Goal: Transaction & Acquisition: Purchase product/service

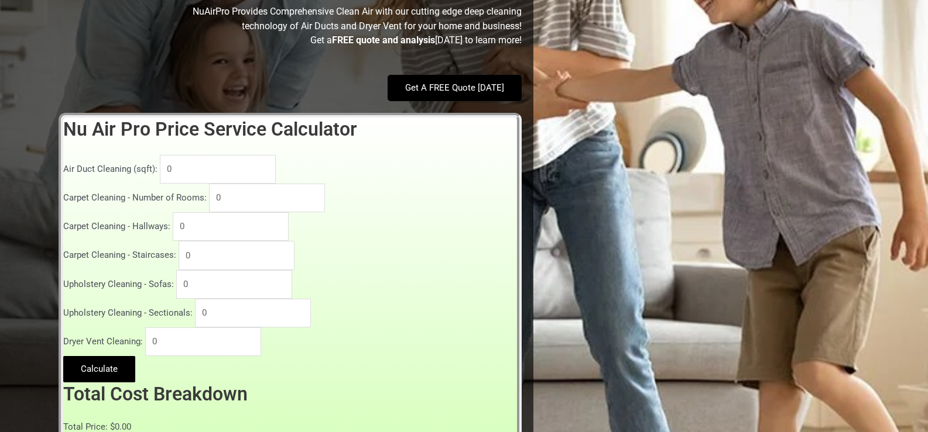
scroll to position [378, 0]
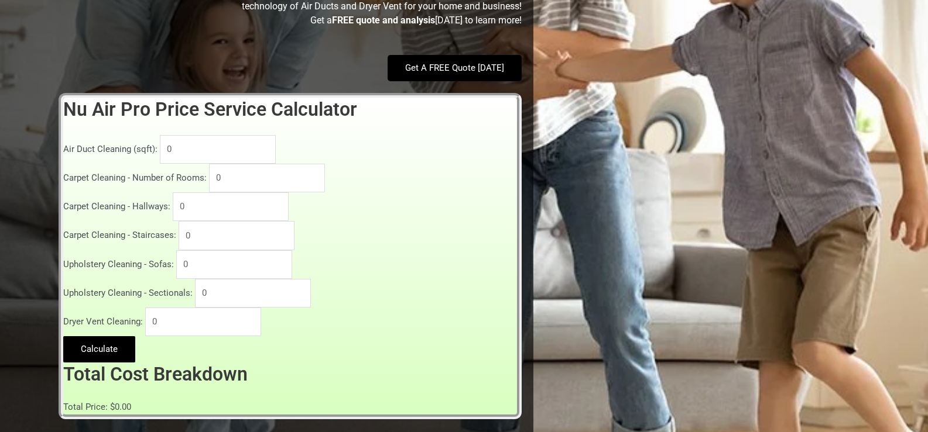
type textarea "quote air dcut cleaning for a mobile home"
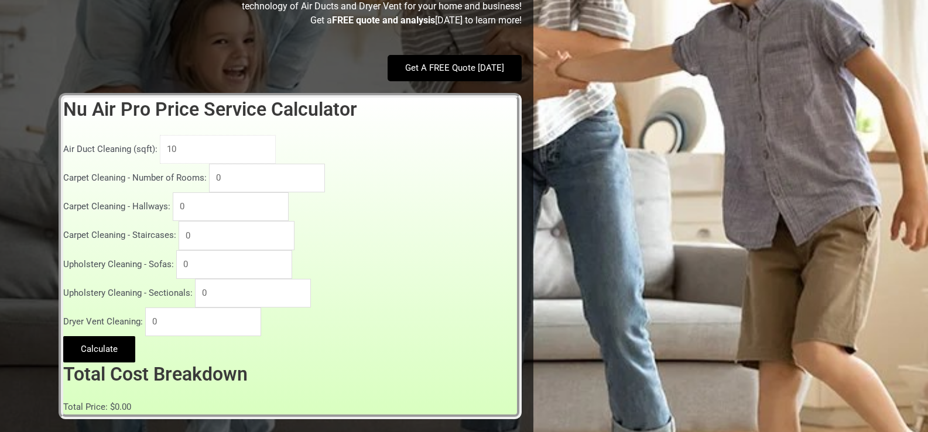
click at [257, 142] on input "10" at bounding box center [218, 149] width 116 height 29
click at [212, 153] on input "10" at bounding box center [218, 149] width 116 height 29
drag, startPoint x: 208, startPoint y: 153, endPoint x: 143, endPoint y: 153, distance: 65.5
click at [143, 153] on div "Air Duct Cleaning (sqft): 10" at bounding box center [290, 149] width 454 height 29
type input "1564"
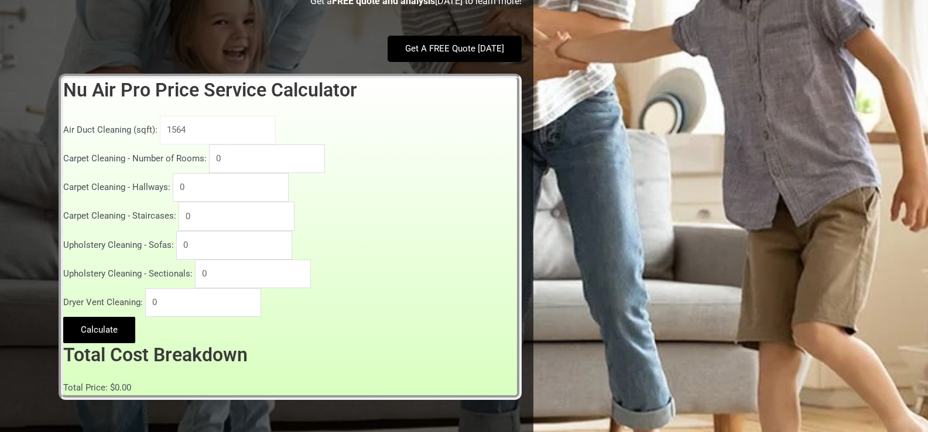
scroll to position [417, 0]
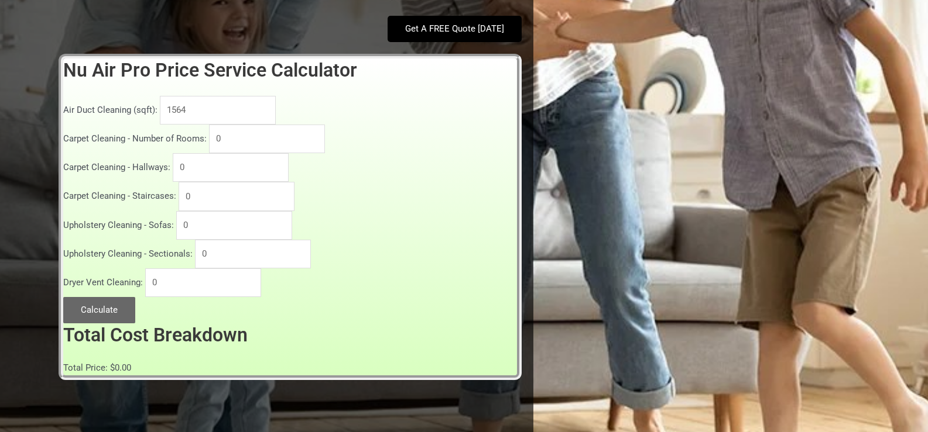
click at [87, 305] on button "Calculate" at bounding box center [99, 310] width 72 height 26
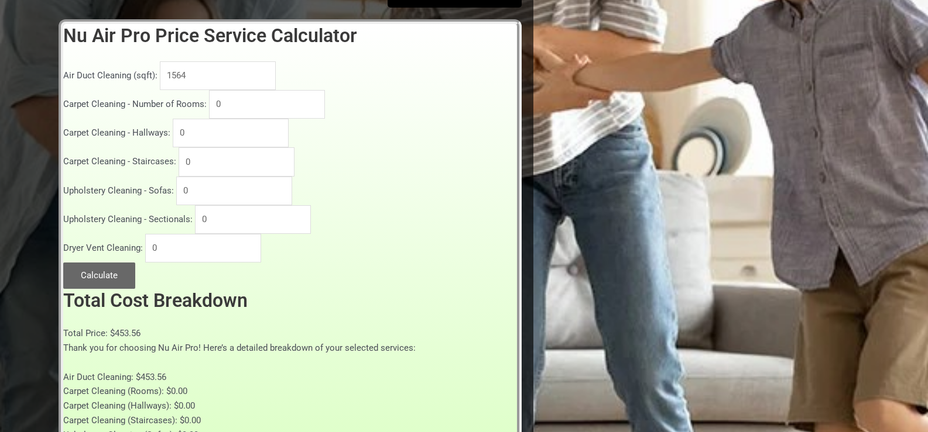
scroll to position [456, 0]
